Goal: Understand process/instructions: Learn how to perform a task or action

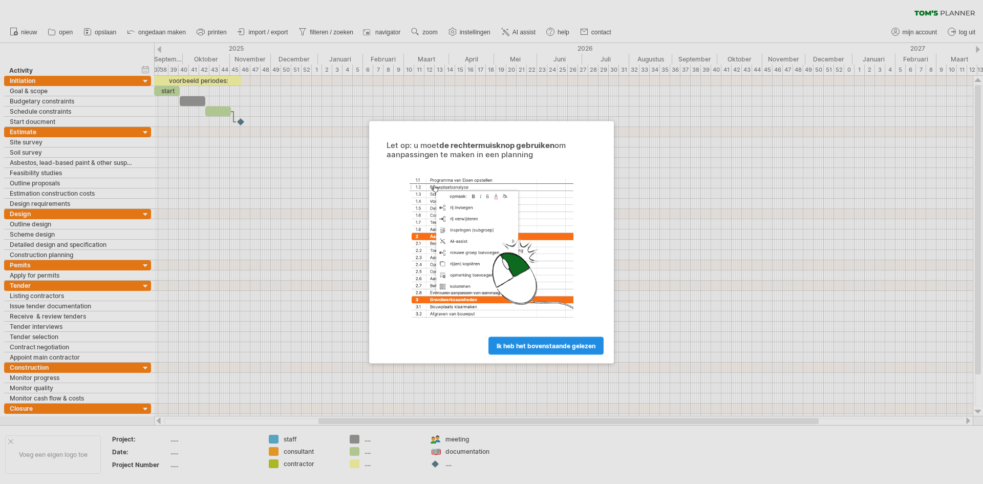
click at [567, 346] on span "ik heb het bovenstaande gelezen" at bounding box center [546, 346] width 99 height 8
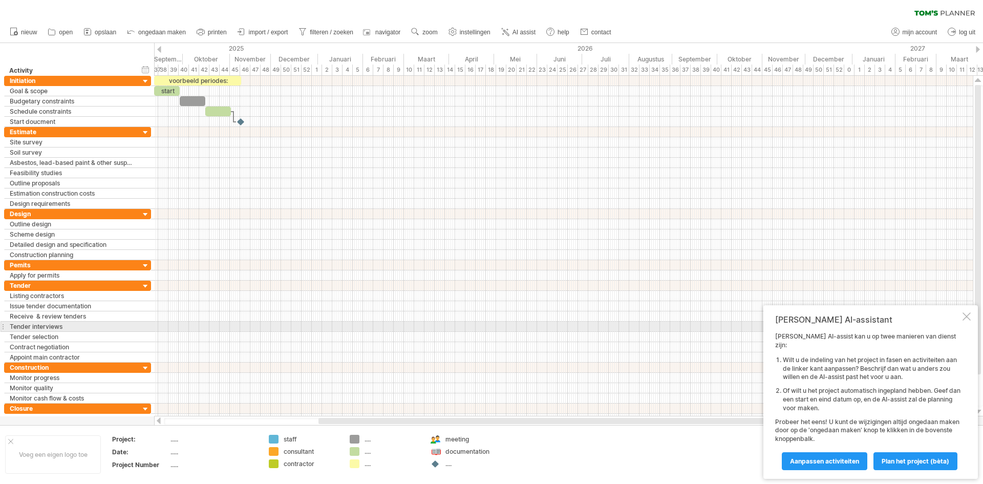
click at [965, 321] on div at bounding box center [967, 316] width 8 height 8
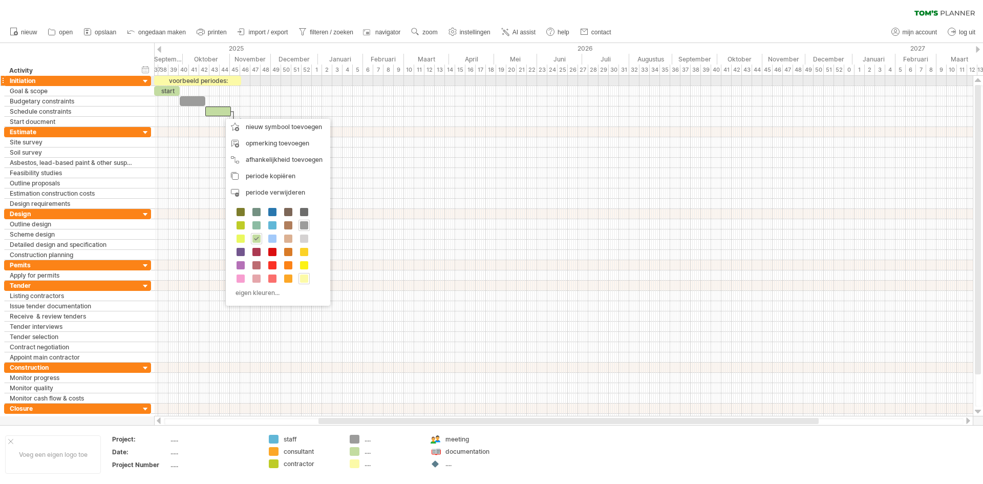
click at [575, 79] on div at bounding box center [563, 81] width 819 height 10
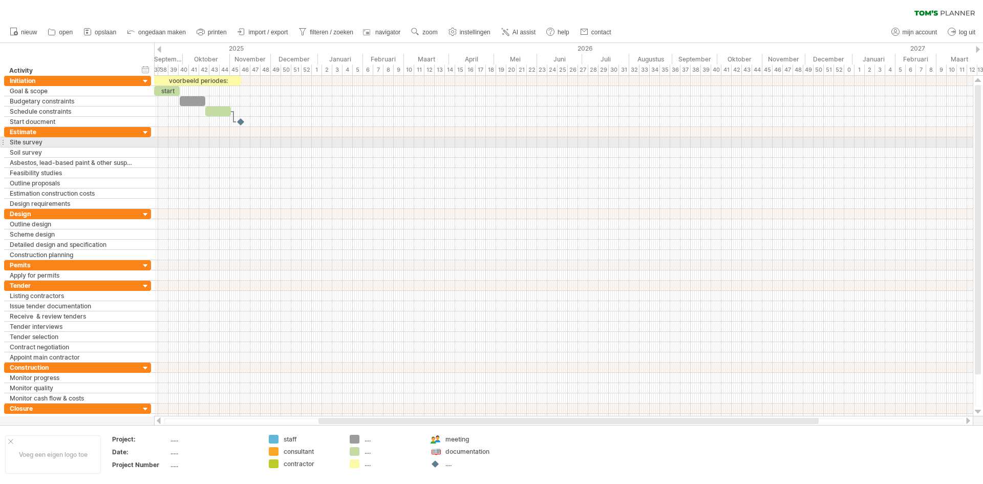
click at [218, 143] on div at bounding box center [563, 142] width 819 height 10
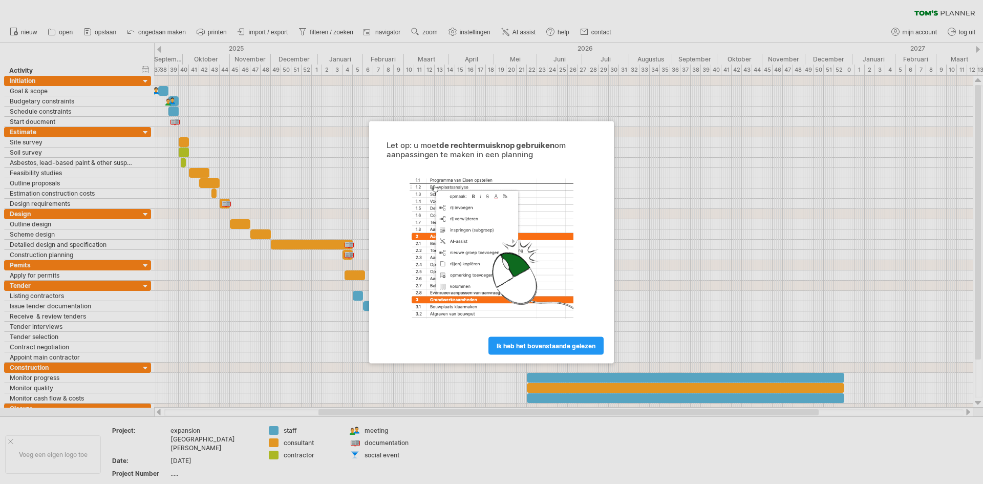
click at [708, 218] on div at bounding box center [491, 242] width 983 height 484
click at [542, 340] on link "ik heb het bovenstaande gelezen" at bounding box center [546, 345] width 115 height 18
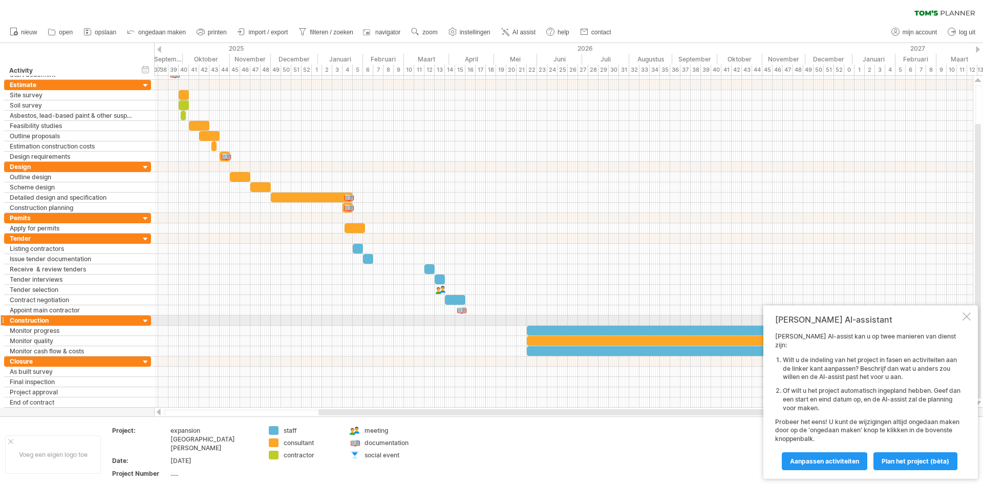
click at [969, 321] on div at bounding box center [967, 316] width 8 height 8
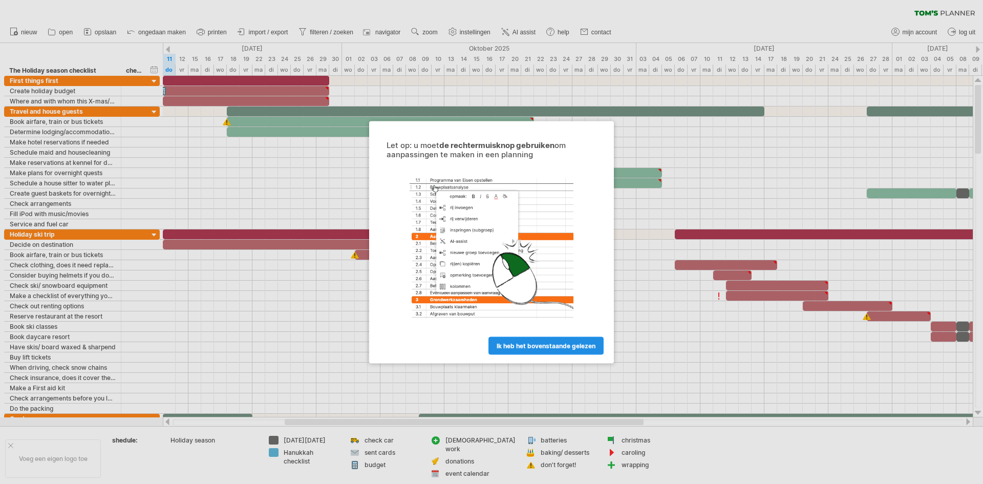
click at [573, 347] on span "ik heb het bovenstaande gelezen" at bounding box center [546, 346] width 99 height 8
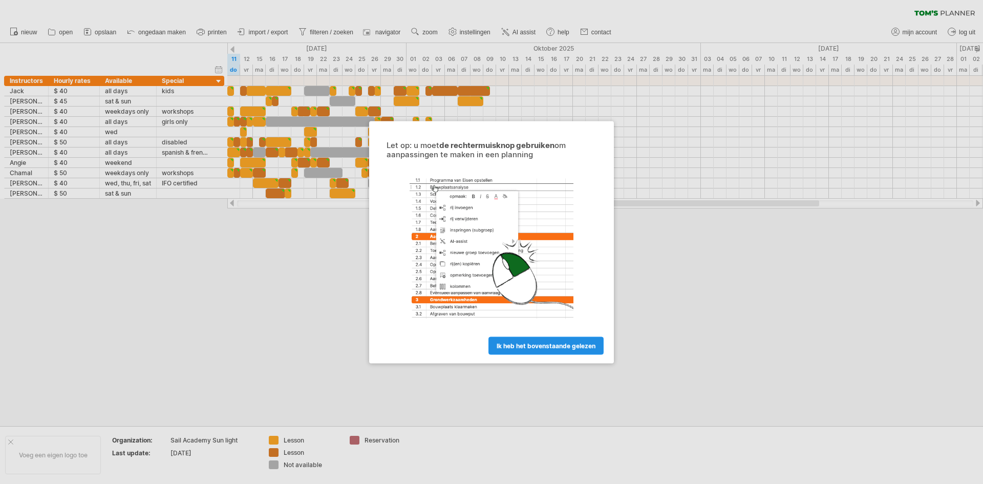
click at [549, 346] on span "ik heb het bovenstaande gelezen" at bounding box center [546, 346] width 99 height 8
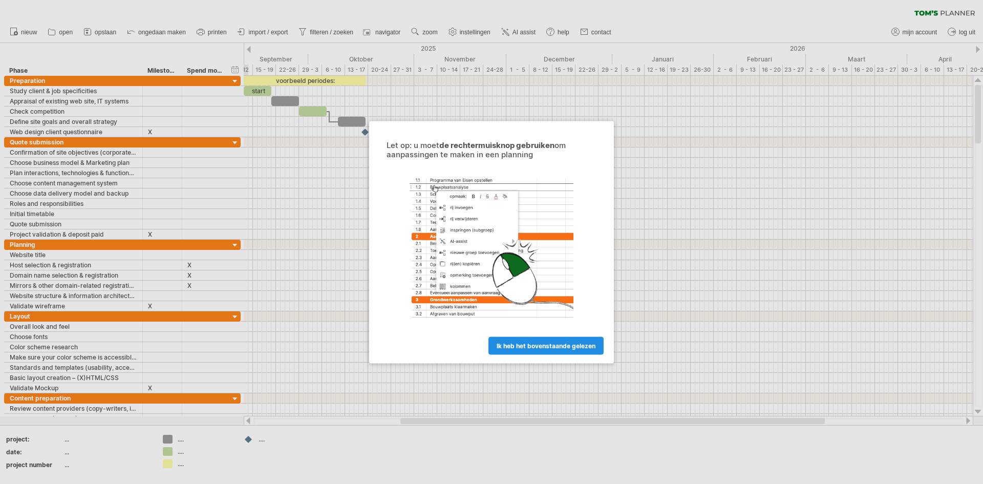
click at [521, 353] on link "ik heb het bovenstaande gelezen" at bounding box center [546, 345] width 115 height 18
